Goal: Communication & Community: Ask a question

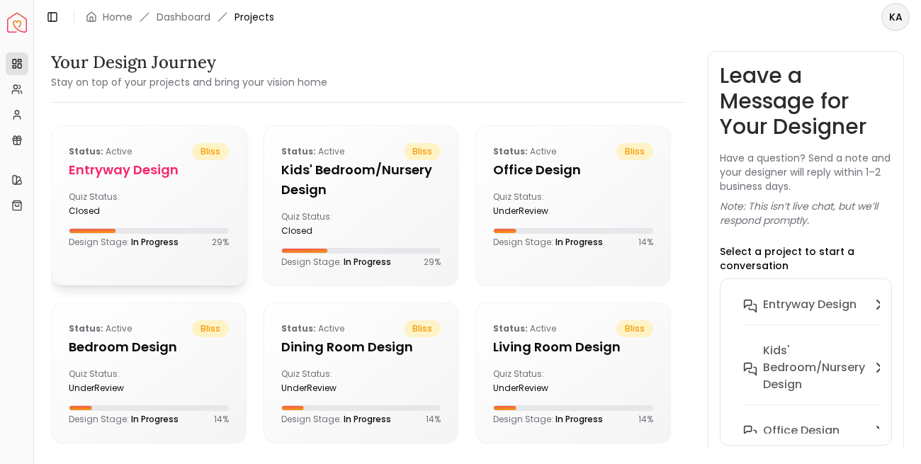
click at [145, 166] on h5 "entryway design" at bounding box center [149, 170] width 160 height 20
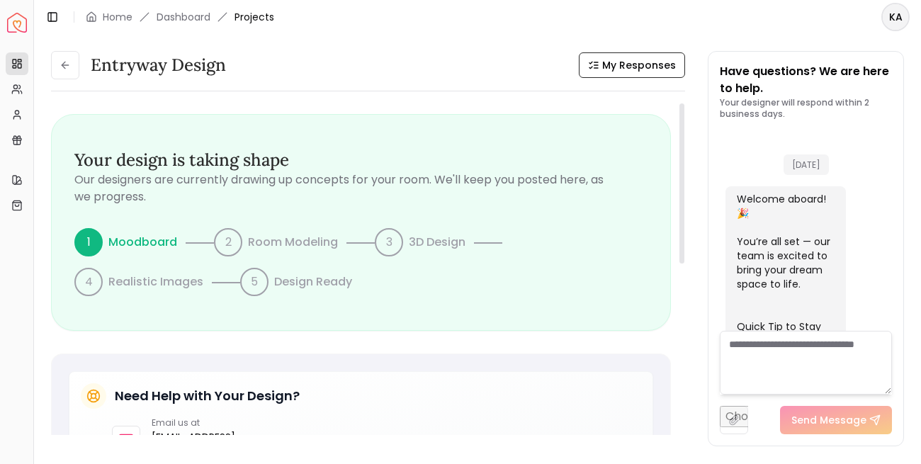
scroll to position [764, 0]
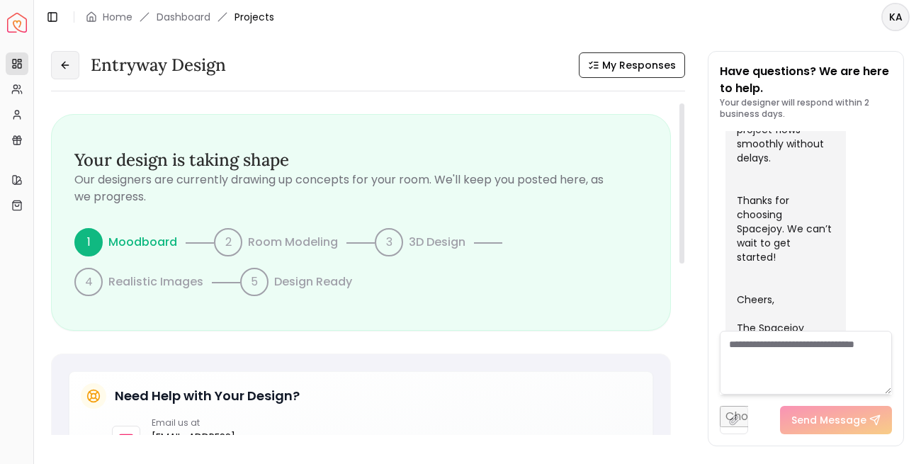
click at [74, 67] on button at bounding box center [65, 65] width 28 height 28
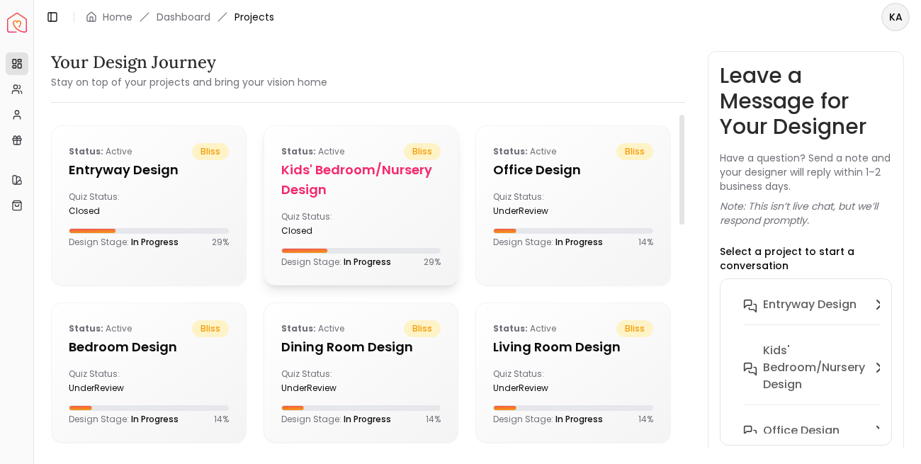
click at [326, 171] on h5 "Kids' Bedroom/Nursery design" at bounding box center [361, 180] width 160 height 40
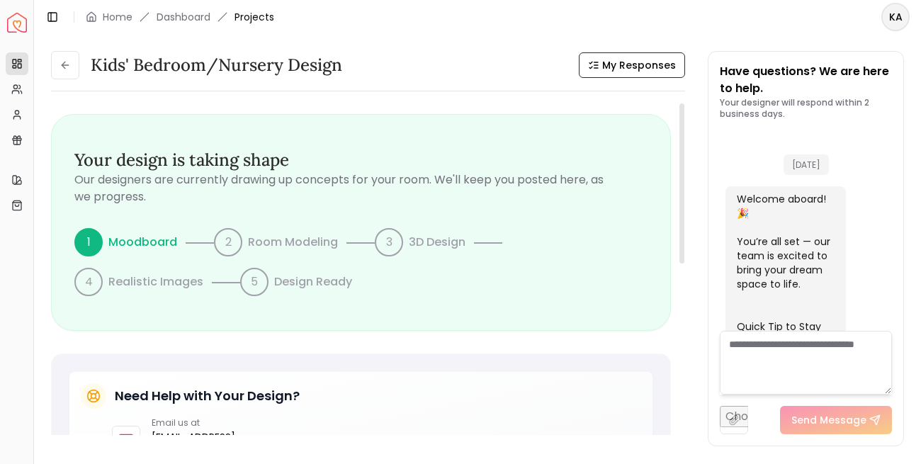
scroll to position [764, 0]
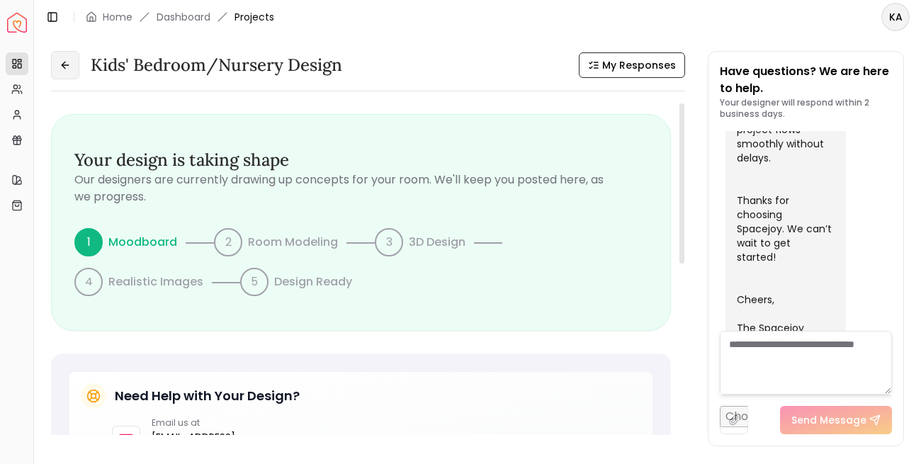
click at [61, 69] on icon at bounding box center [65, 65] width 11 height 11
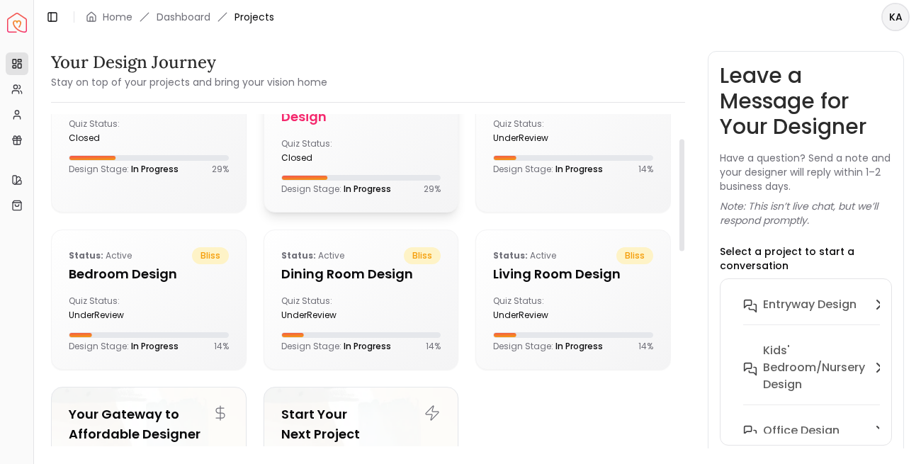
scroll to position [82, 0]
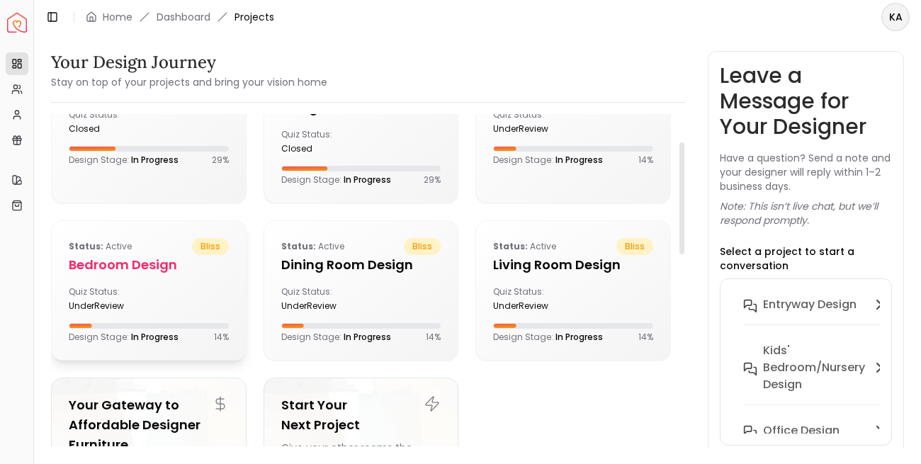
click at [208, 247] on span "bliss" at bounding box center [210, 246] width 37 height 17
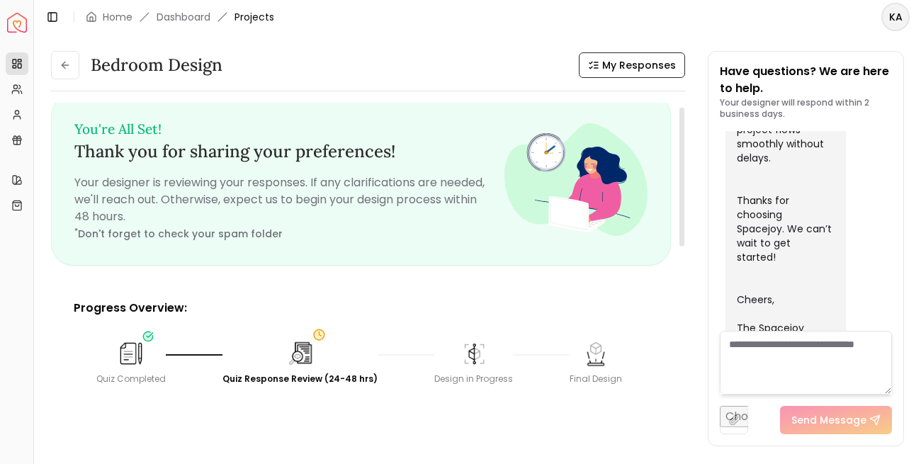
scroll to position [10, 0]
click at [786, 363] on textarea at bounding box center [806, 363] width 172 height 64
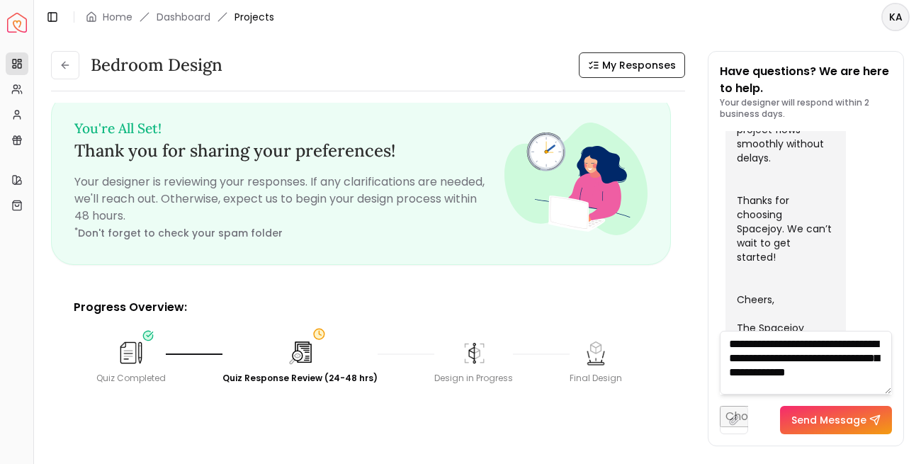
scroll to position [1, 0]
type textarea "**********"
click at [847, 417] on button "Send Message" at bounding box center [836, 420] width 112 height 28
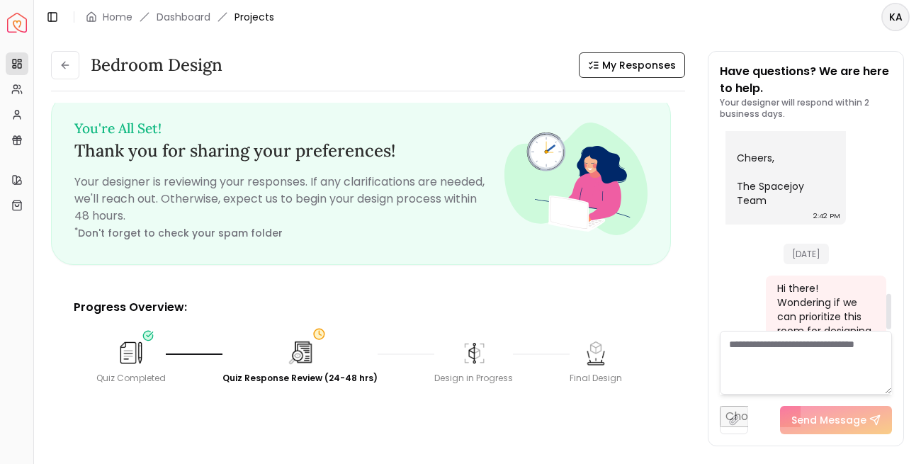
scroll to position [908, 0]
click at [76, 62] on button at bounding box center [65, 65] width 28 height 28
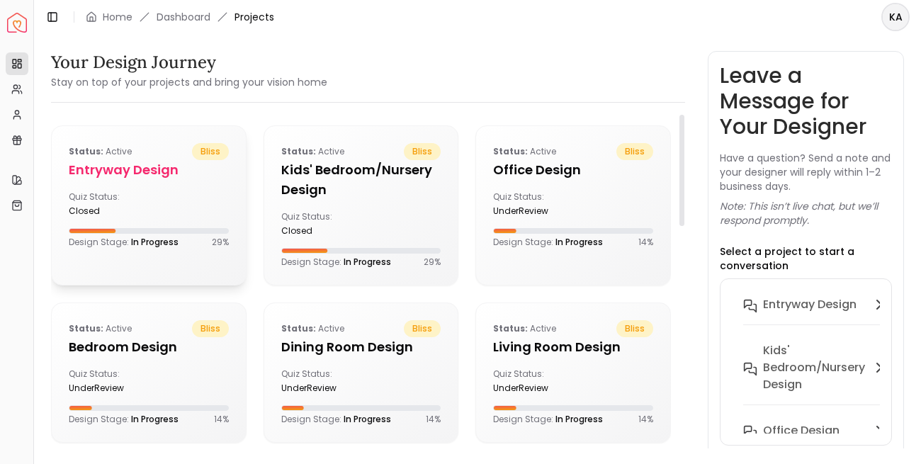
click at [184, 173] on h5 "entryway design" at bounding box center [149, 170] width 160 height 20
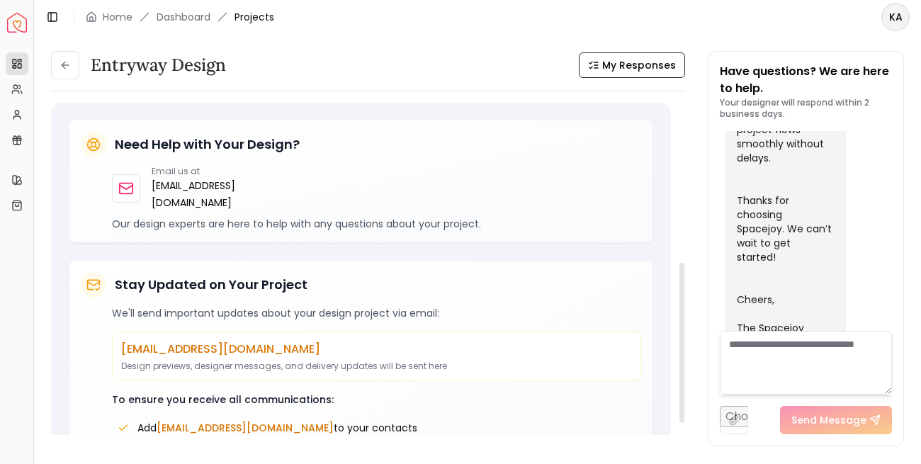
scroll to position [378, 0]
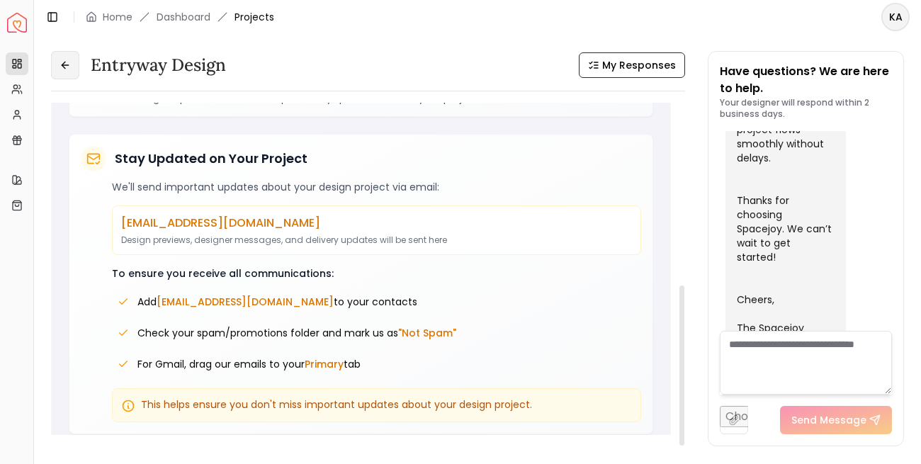
click at [72, 67] on button at bounding box center [65, 65] width 28 height 28
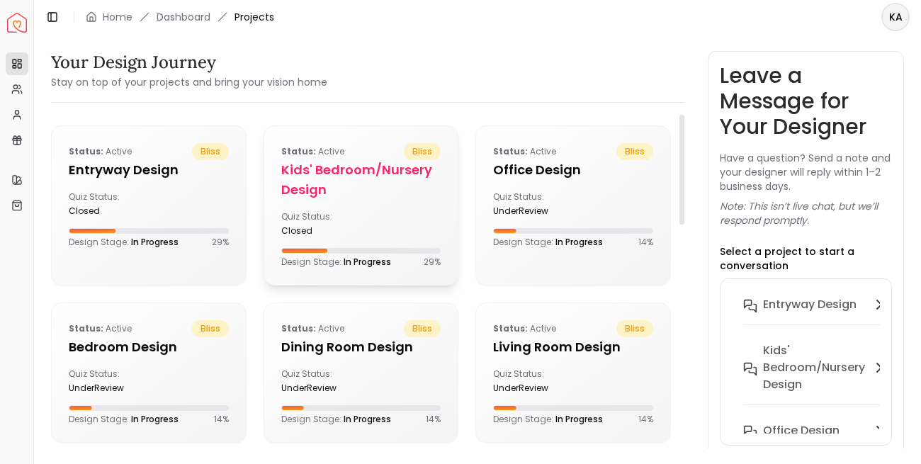
click at [354, 198] on h5 "Kids' Bedroom/Nursery design" at bounding box center [361, 180] width 160 height 40
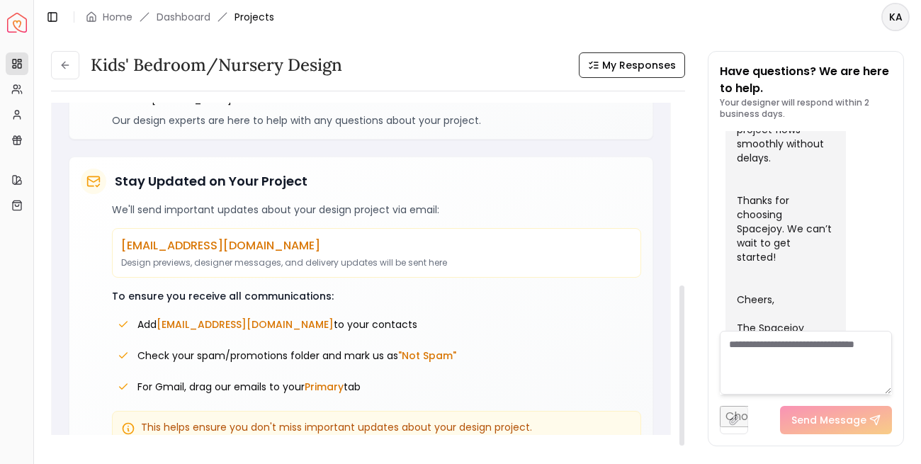
scroll to position [378, 0]
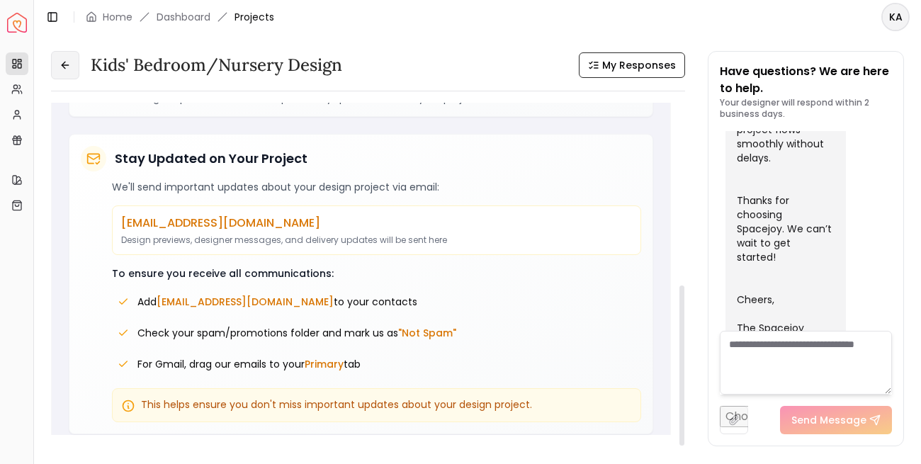
click at [65, 69] on icon at bounding box center [65, 65] width 11 height 11
